Goal: Task Accomplishment & Management: Manage account settings

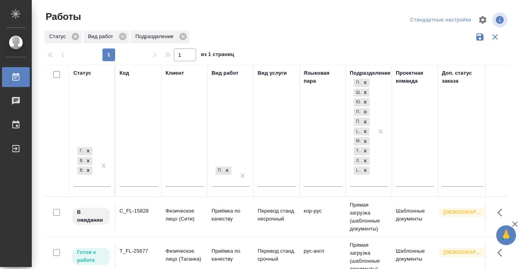
click at [132, 182] on input "text" at bounding box center [138, 181] width 38 height 10
paste input "KUNZ_FL-5830"
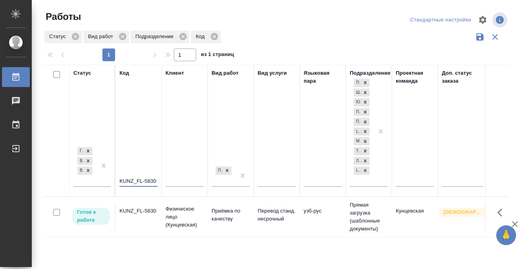
type input "KUNZ_FL-5830"
click at [135, 210] on div "KUNZ_FL-5830" at bounding box center [138, 211] width 38 height 8
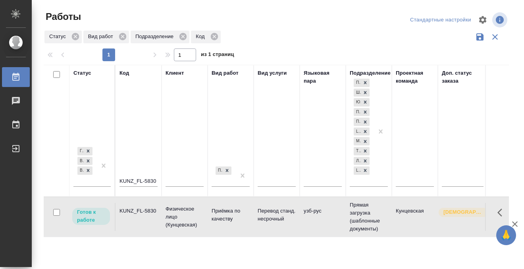
click at [135, 210] on div "KUNZ_FL-5830" at bounding box center [138, 211] width 38 height 8
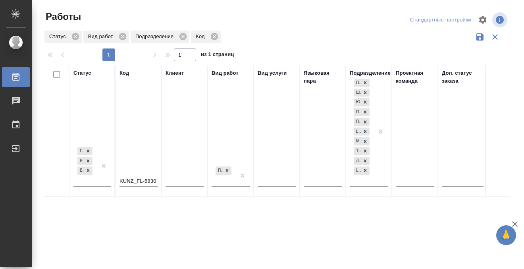
click at [21, 81] on div at bounding box center [22, 77] width 22 height 10
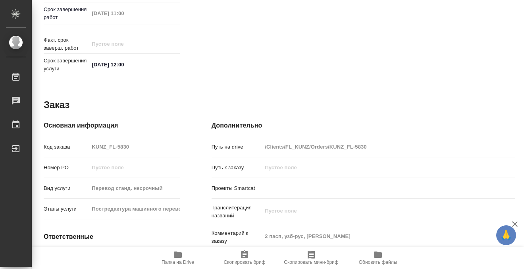
scroll to position [424, 0]
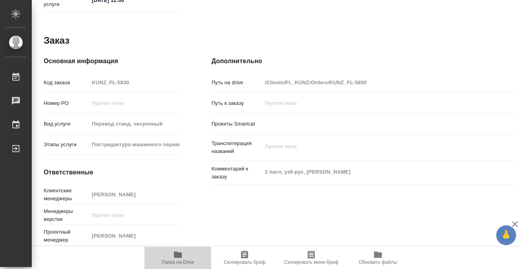
click at [183, 255] on span "Папка на Drive" at bounding box center [177, 257] width 57 height 15
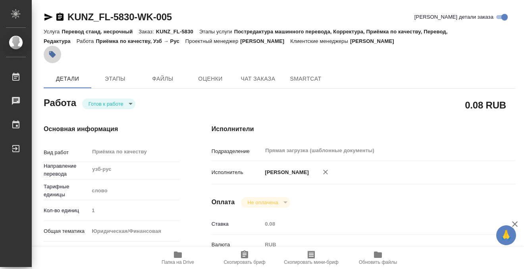
click at [56, 56] on icon "button" at bounding box center [52, 54] width 8 height 8
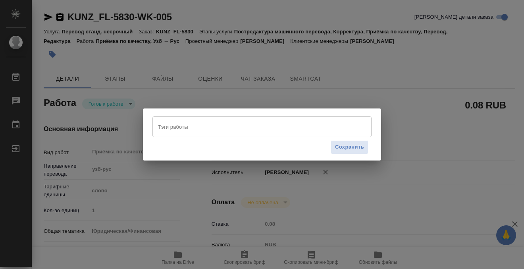
click at [207, 125] on input "Тэги работы" at bounding box center [254, 126] width 197 height 13
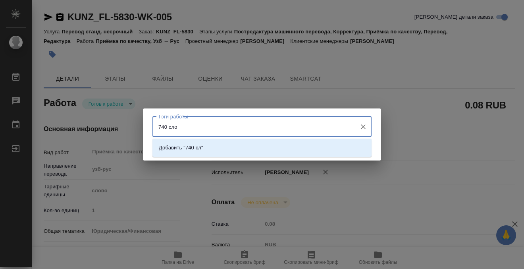
type input "740 слов"
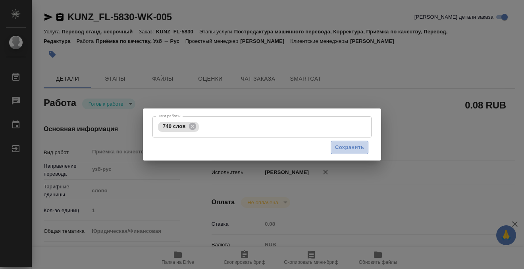
click at [364, 142] on button "Сохранить" at bounding box center [349, 147] width 38 height 14
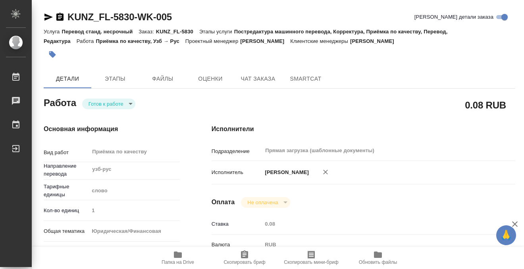
type input "readyForWork"
type input "узб-рус"
type input "5a8b1489cc6b4906c91bfd90"
type input "1"
type input "yr-fn"
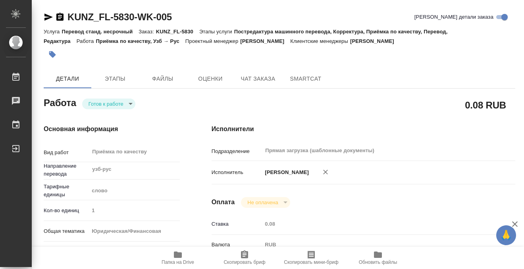
type input "5a8b8b956a9677013d343cfe"
checkbox input "true"
type input "25.08.2025 13:44"
type input "26.08.2025 11:00"
type input "26.08.2025 12:00"
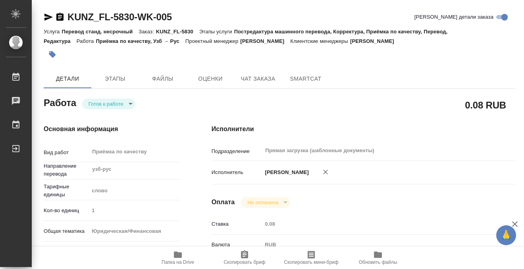
type input "Прямая загрузка (шаблонные документы)"
type input "notPayed"
type input "0.08"
type input "RUB"
type input "[PERSON_NAME]"
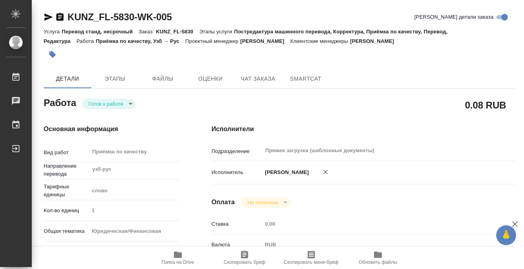
type input "KUNZ_FL-5830"
type input "Перевод станд. несрочный"
type input "Постредактура машинного перевода, Корректура, Приёмка по качеству, Перевод, Ред…"
type input "Moskalets Alina"
type input "/Clients/FL_KUNZ/Orders/KUNZ_FL-5830"
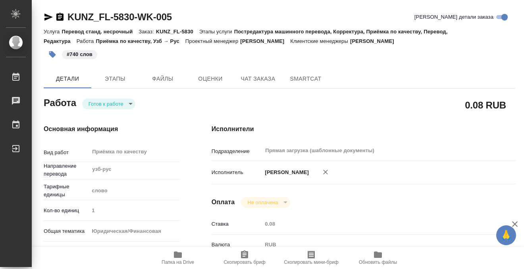
click at [121, 102] on body "🙏 .cls-1 fill:#fff; AWATERA Kobzeva Elizaveta Работы 0 Чаты График Выйти KUNZ_F…" at bounding box center [262, 134] width 524 height 269
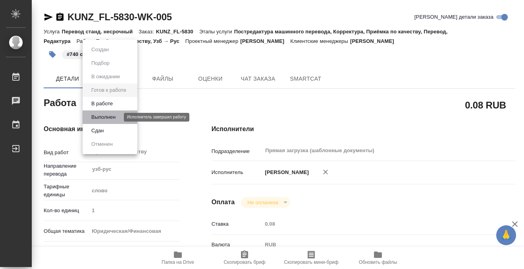
click at [114, 114] on button "Выполнен" at bounding box center [103, 117] width 29 height 9
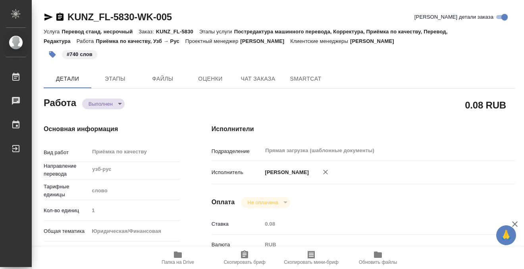
type textarea "x"
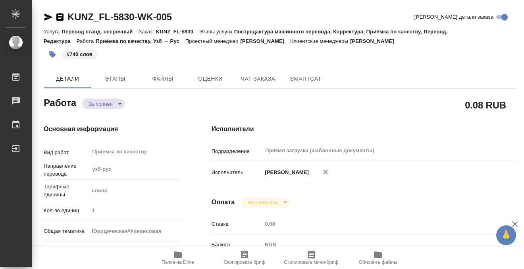
type textarea "x"
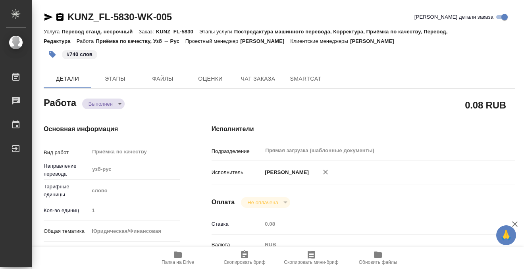
type textarea "x"
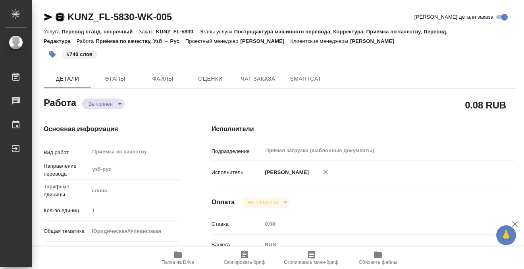
click at [60, 14] on icon "button" at bounding box center [59, 17] width 7 height 8
